Goal: Task Accomplishment & Management: Manage account settings

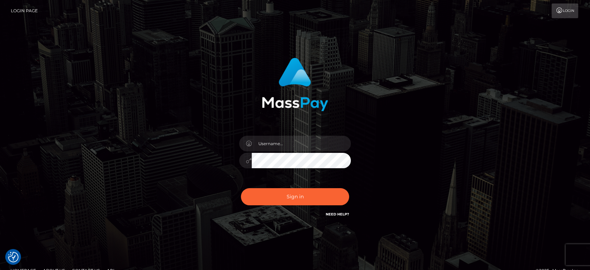
click at [464, 154] on div "Sign in" at bounding box center [295, 141] width 398 height 178
click at [322, 142] on input "text" at bounding box center [301, 143] width 99 height 16
paste input "Glenn.B2"
type input "Glenn.B2"
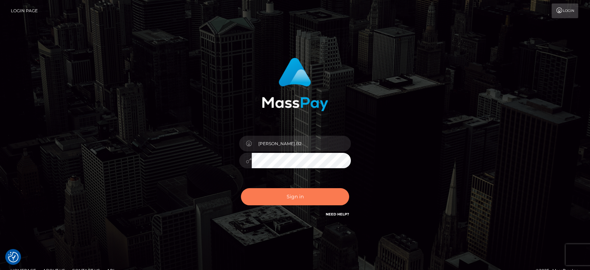
click at [301, 198] on button "Sign in" at bounding box center [295, 196] width 108 height 17
click at [288, 201] on button "Sign in" at bounding box center [295, 196] width 108 height 17
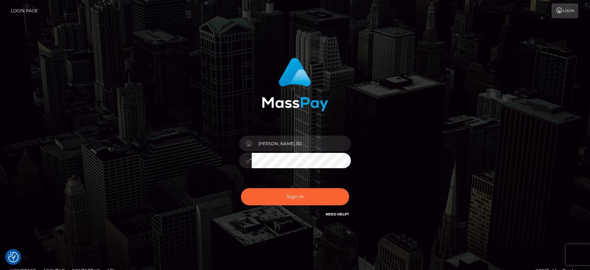
drag, startPoint x: 222, startPoint y: 59, endPoint x: 461, endPoint y: 94, distance: 240.6
click at [221, 60] on div at bounding box center [295, 81] width 183 height 59
click at [460, 94] on div "Glenn.B2 Sign in" at bounding box center [295, 141] width 398 height 178
click at [131, 136] on div "Sign in" at bounding box center [295, 141] width 398 height 178
click at [178, 99] on div "Sign in" at bounding box center [295, 141] width 398 height 178
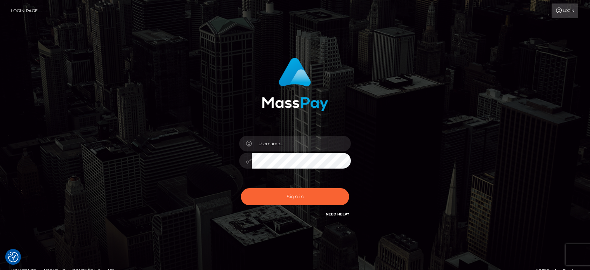
checkbox input "true"
drag, startPoint x: 314, startPoint y: 149, endPoint x: 353, endPoint y: 144, distance: 39.8
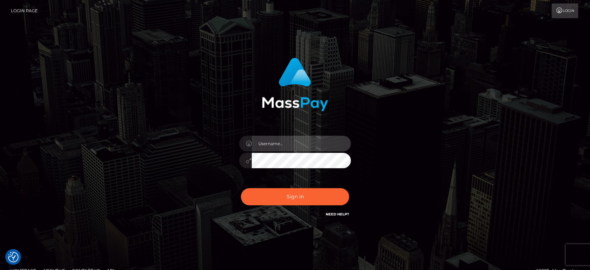
click at [314, 150] on input "text" at bounding box center [301, 143] width 99 height 16
paste input "Glenn.B2"
type input "Glenn.B2"
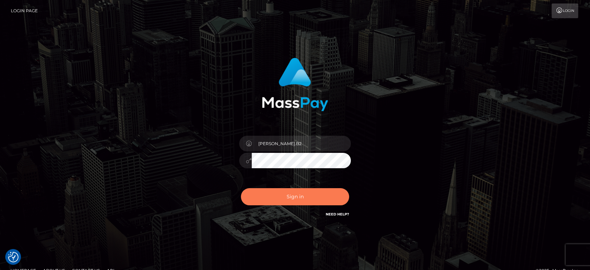
click at [307, 200] on button "Sign in" at bounding box center [295, 196] width 108 height 17
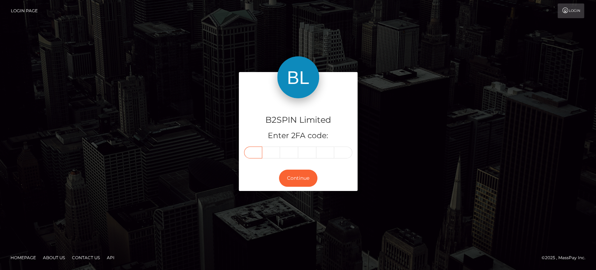
click at [257, 147] on input "text" at bounding box center [253, 152] width 18 height 12
paste input "6"
type input "6"
type input "0"
type input "9"
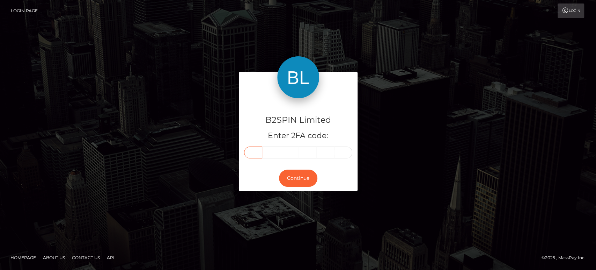
type input "7"
type input "5"
type input "0"
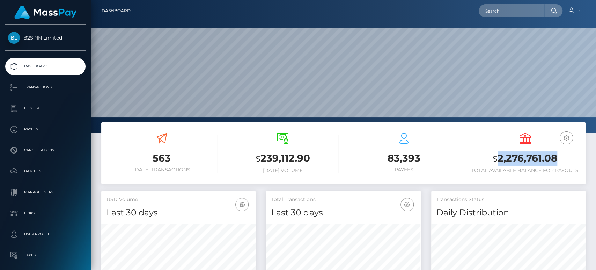
scroll to position [123, 154]
